Goal: Use online tool/utility: Use online tool/utility

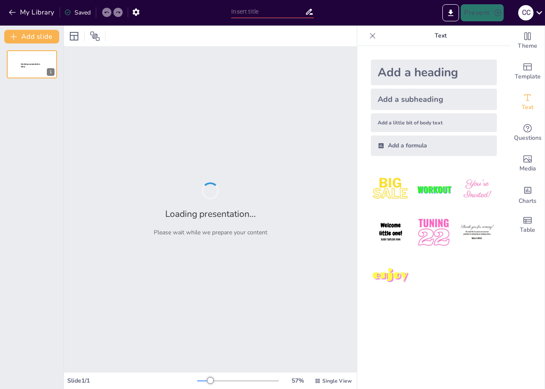
type input "New Sendsteps"
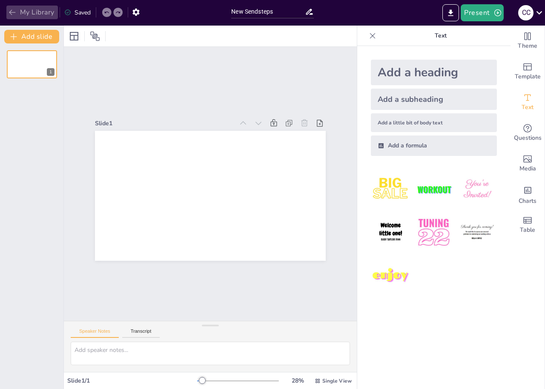
click at [9, 8] on button "My Library" at bounding box center [32, 13] width 52 height 14
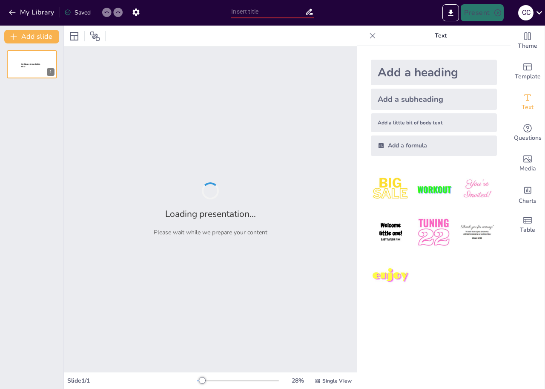
type input "Imported Principios_de_Contabilidad_Texto_Extendido.pptx"
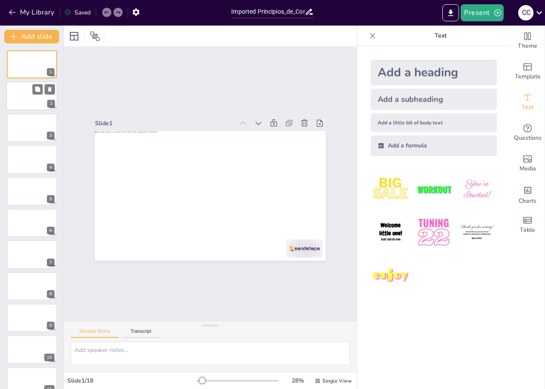
click at [26, 91] on div at bounding box center [31, 96] width 51 height 29
